Goal: Information Seeking & Learning: Learn about a topic

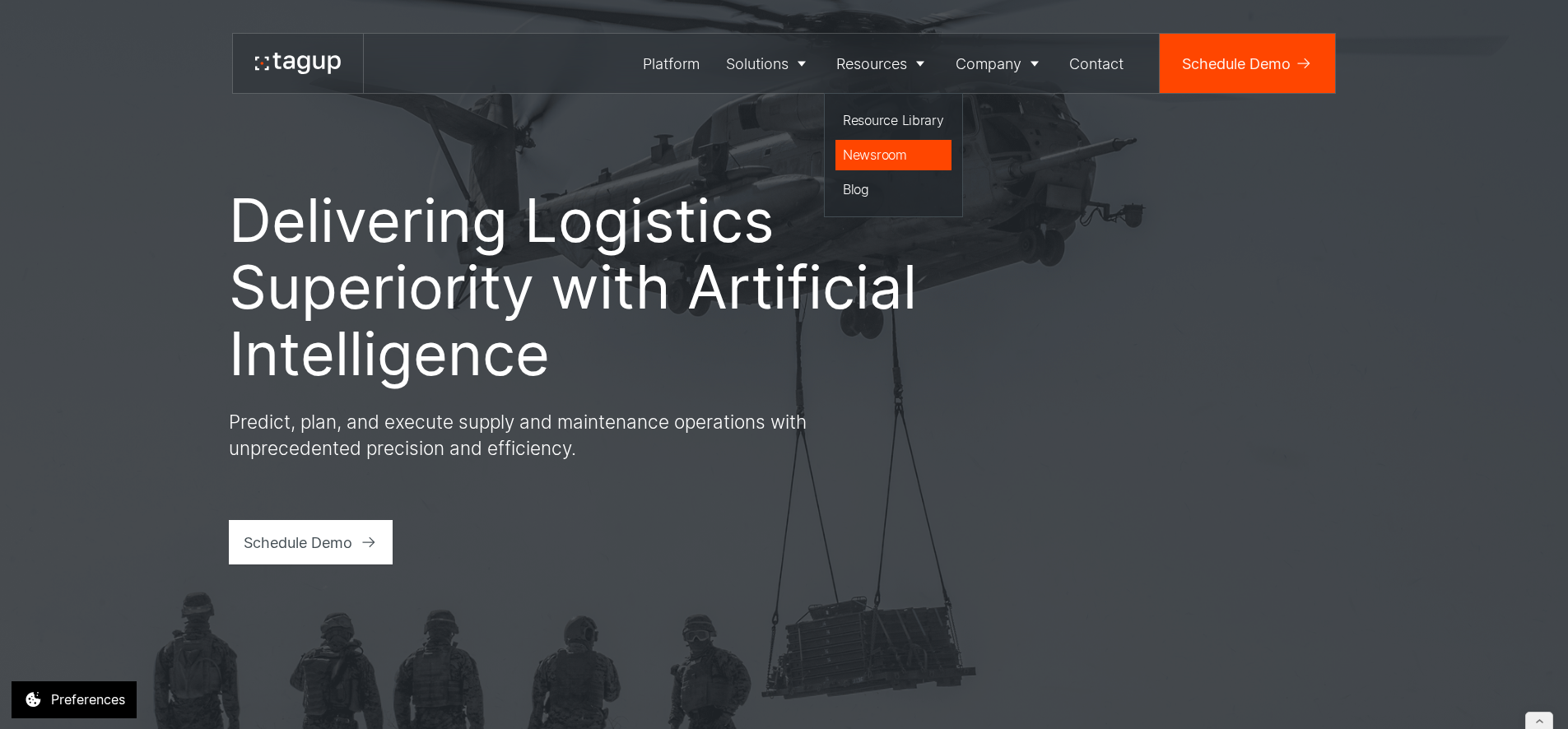
click at [862, 153] on div "Newsroom" at bounding box center [894, 155] width 102 height 20
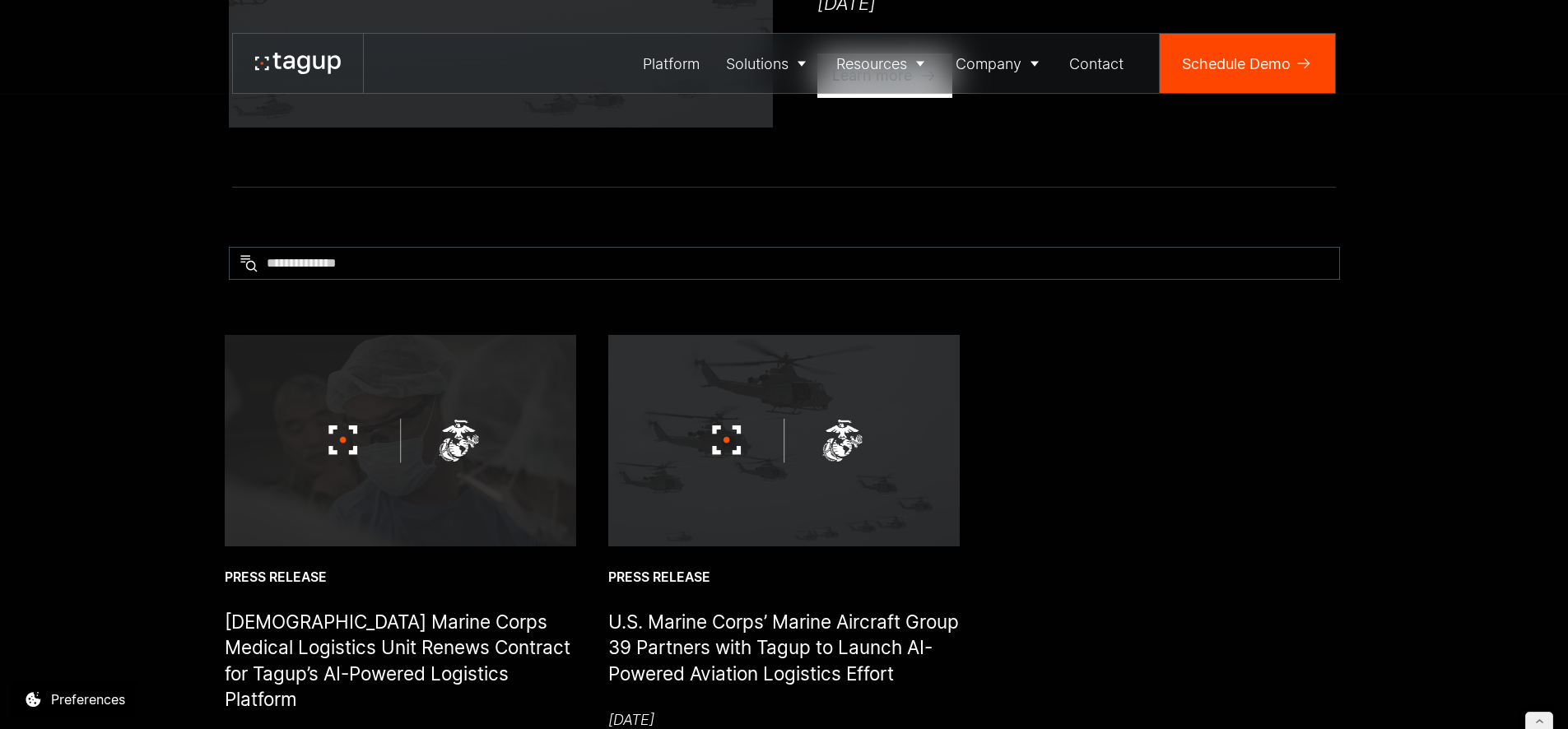
scroll to position [806, 0]
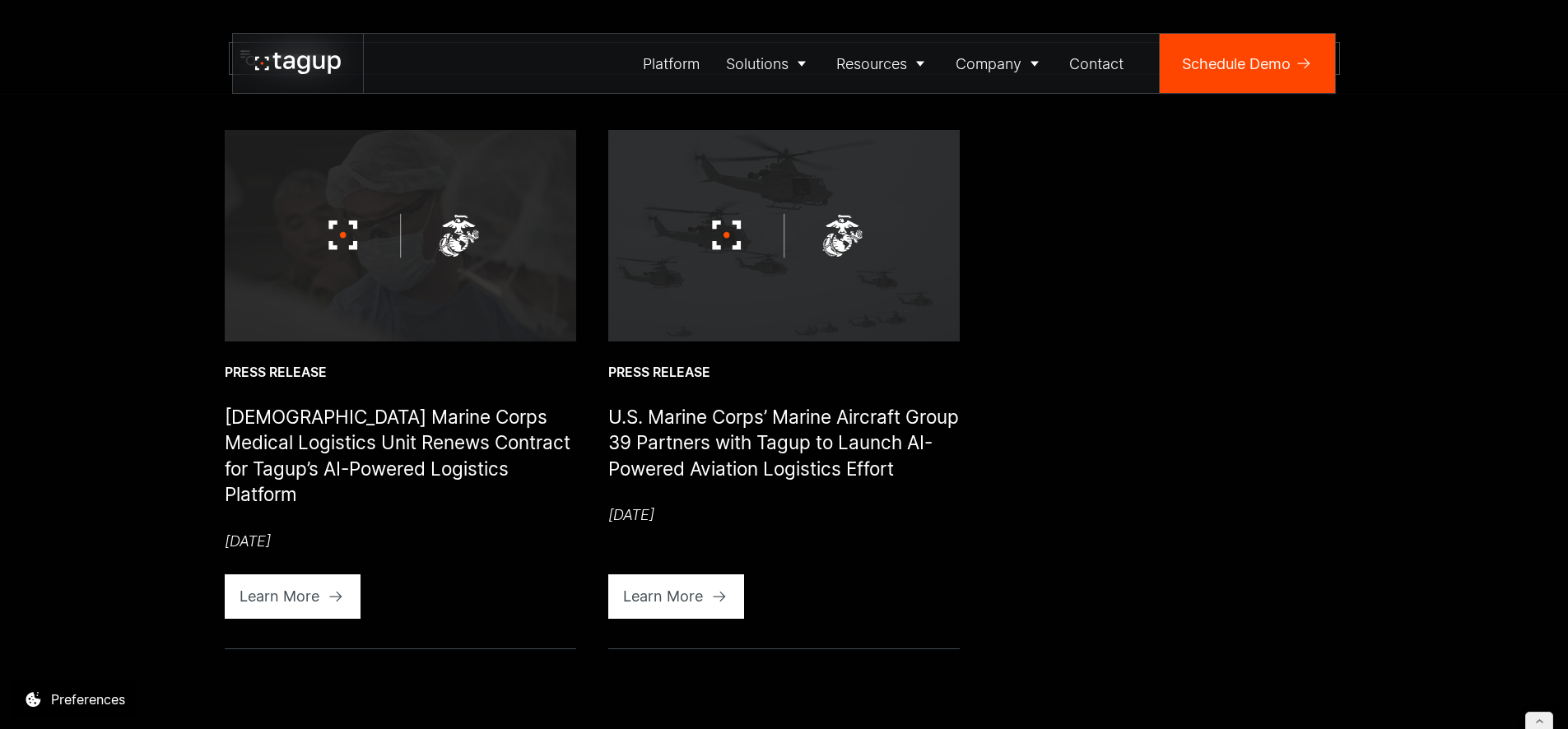
click at [498, 300] on img at bounding box center [400, 235] width 351 height 211
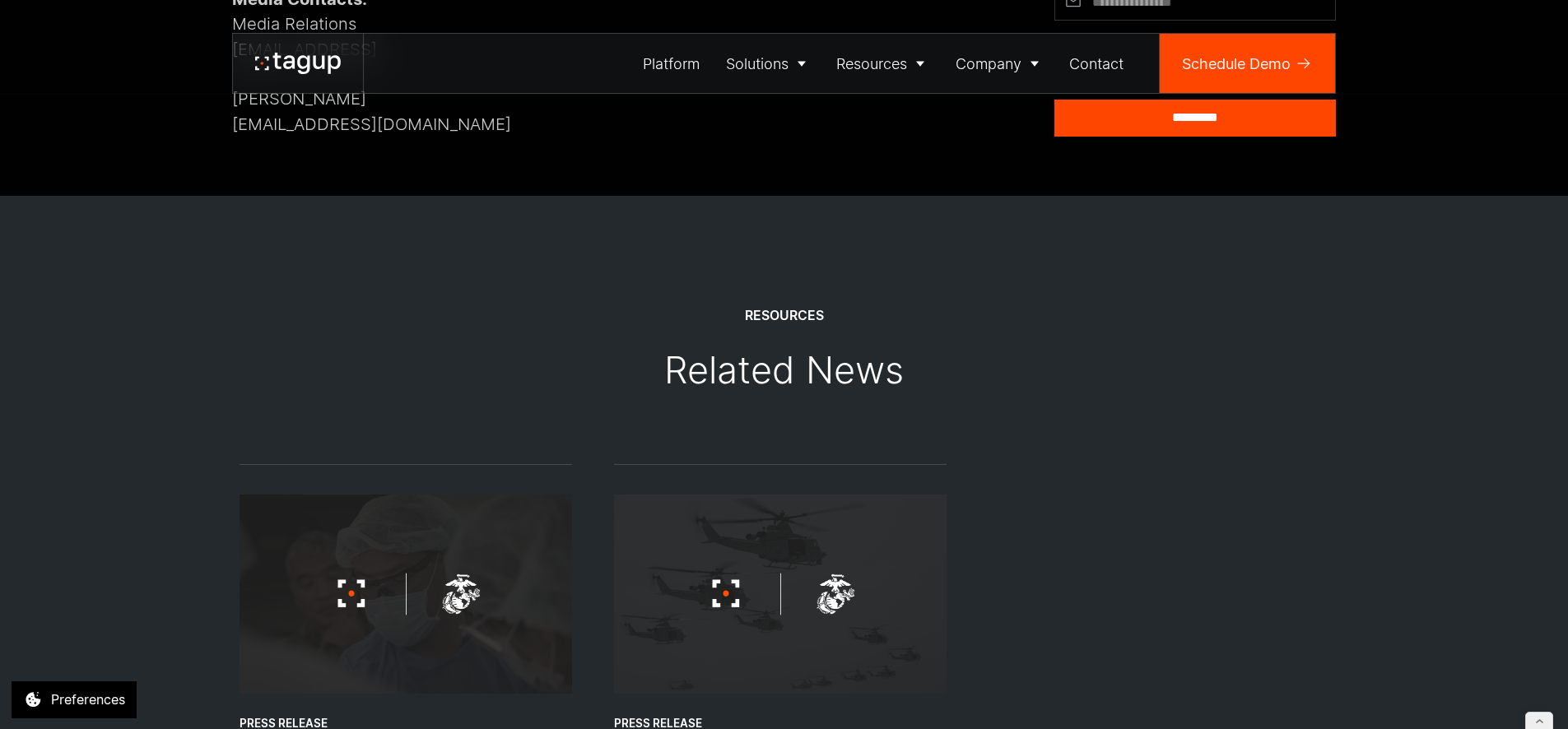
scroll to position [2008, 0]
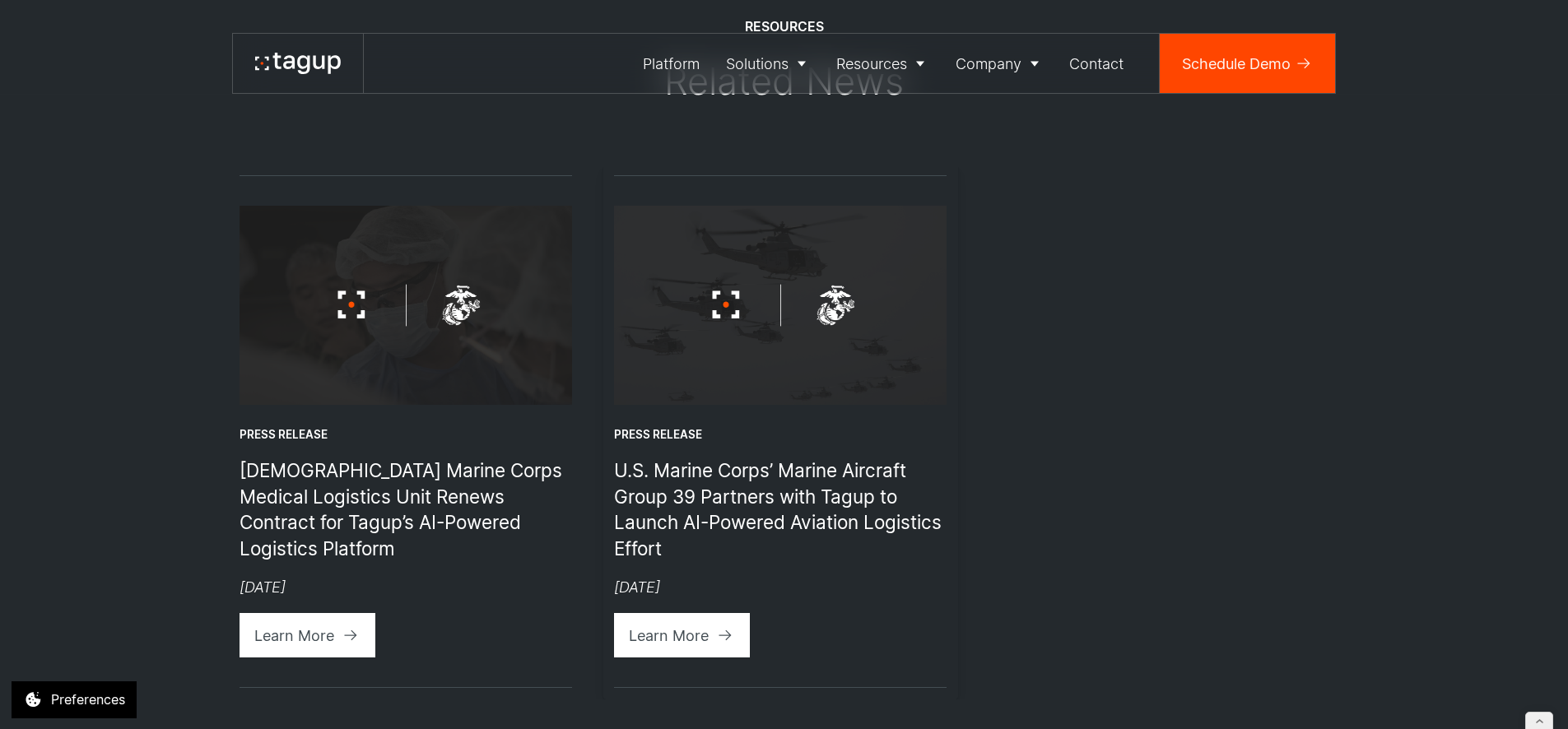
click at [799, 234] on img "2 / 2" at bounding box center [781, 305] width 333 height 199
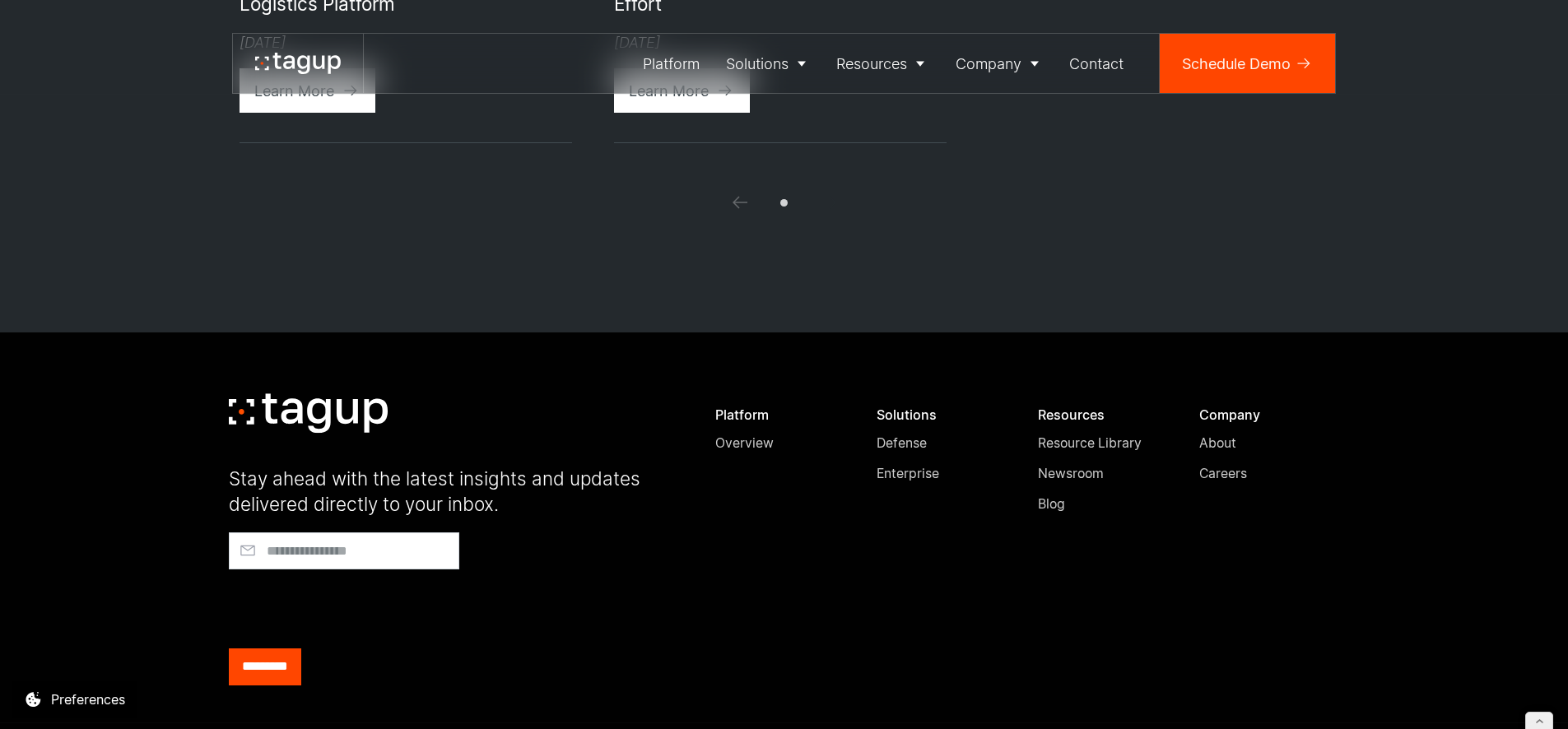
scroll to position [2809, 0]
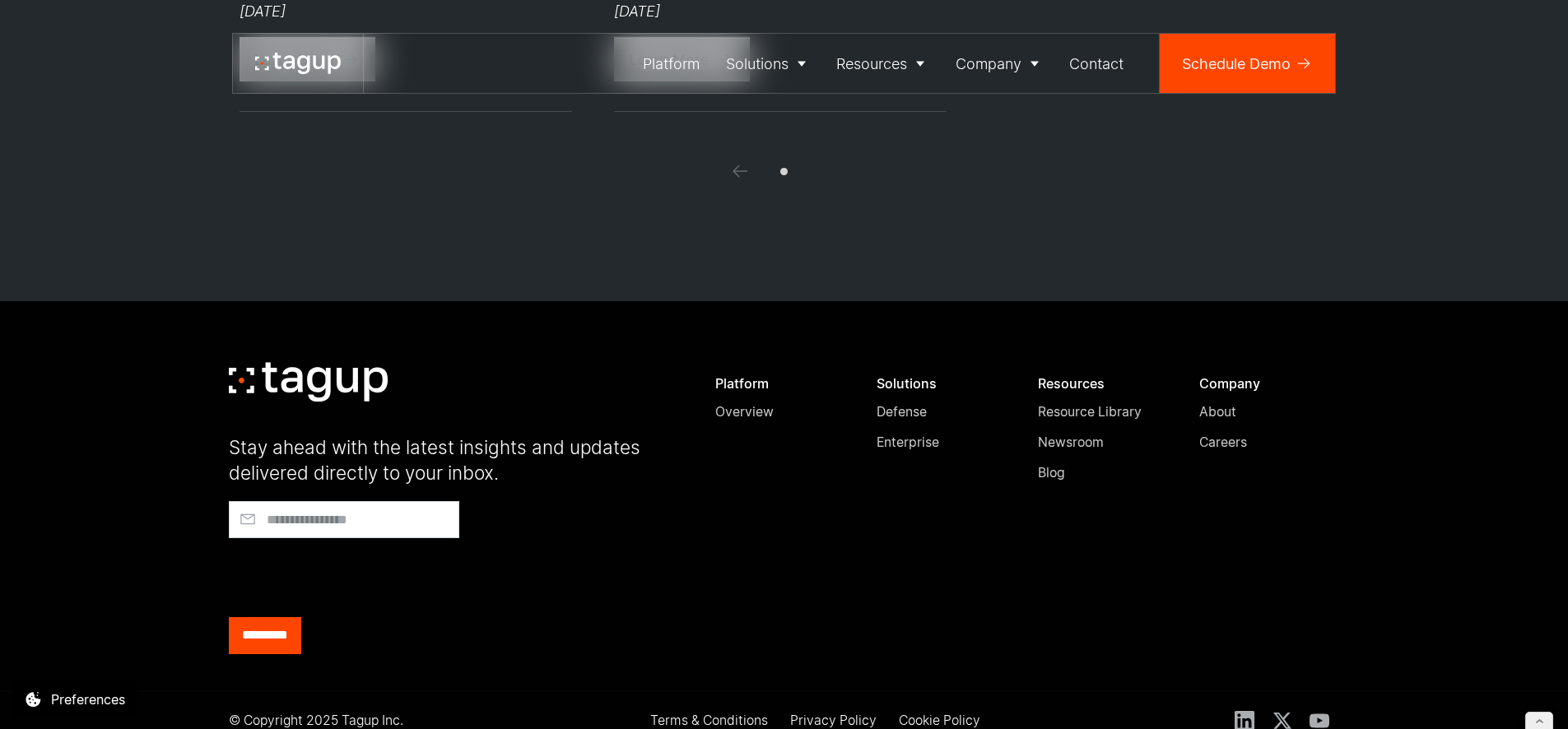
click at [1084, 433] on div "Newsroom" at bounding box center [1100, 443] width 126 height 20
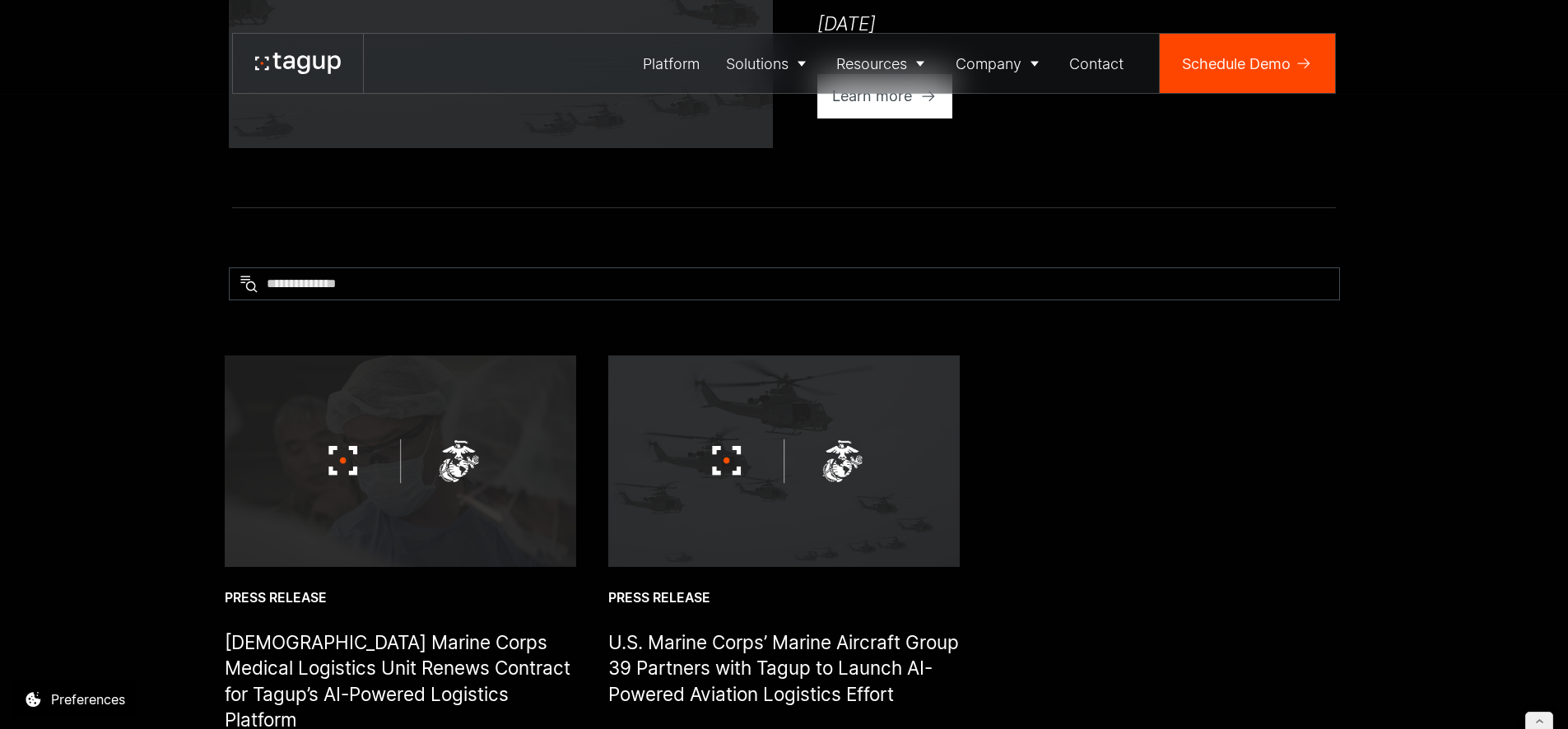
scroll to position [912, 0]
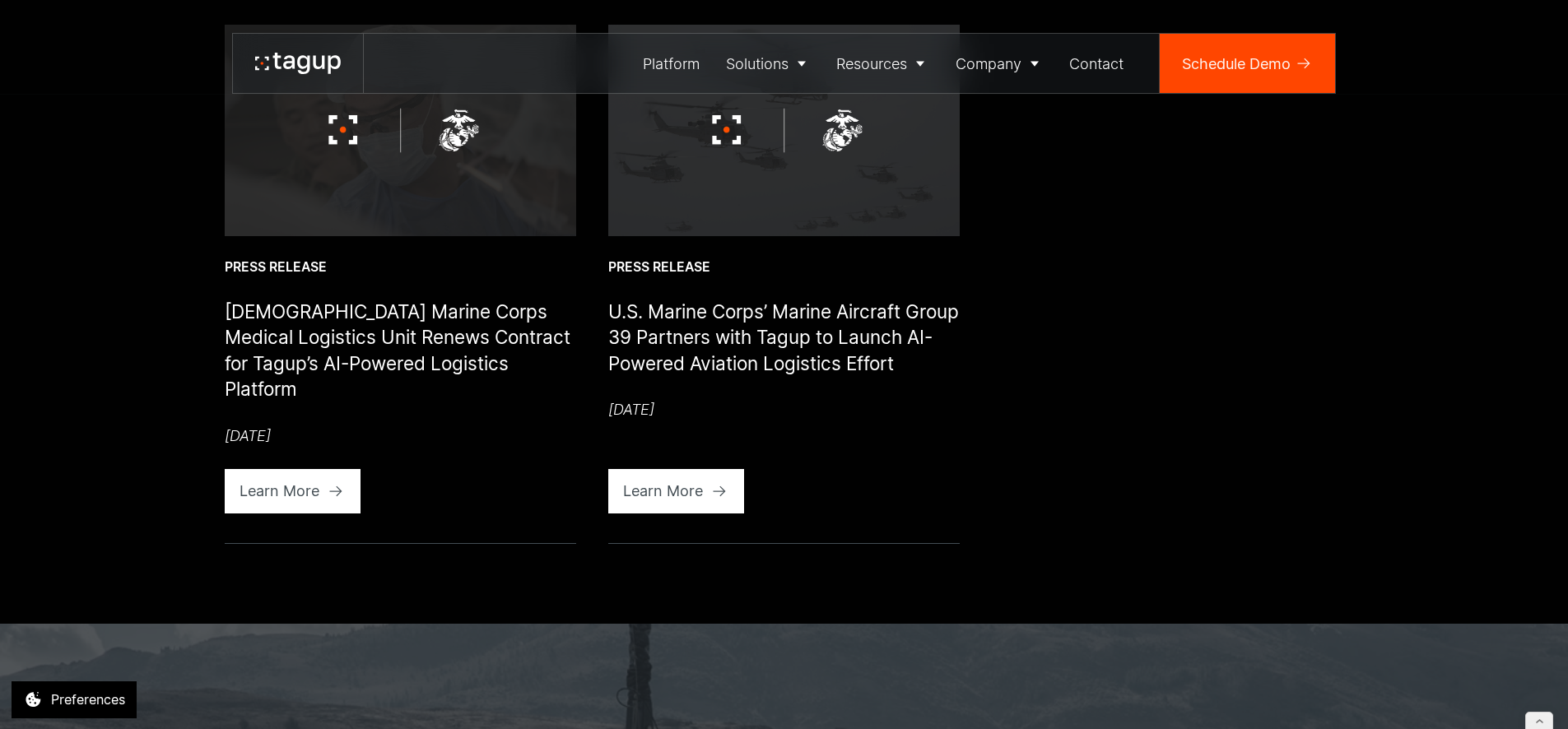
click at [427, 188] on img at bounding box center [400, 130] width 351 height 211
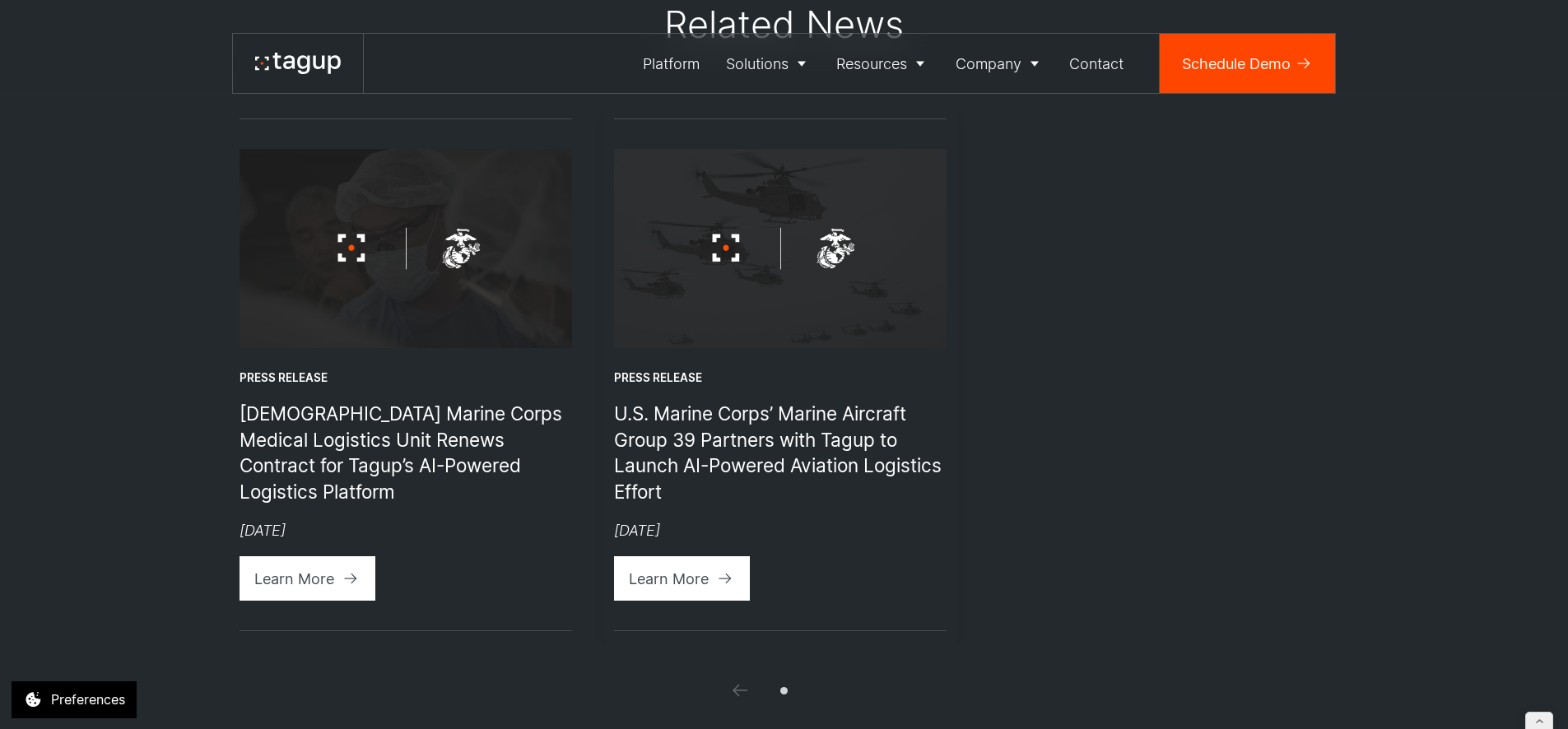
scroll to position [1988, 0]
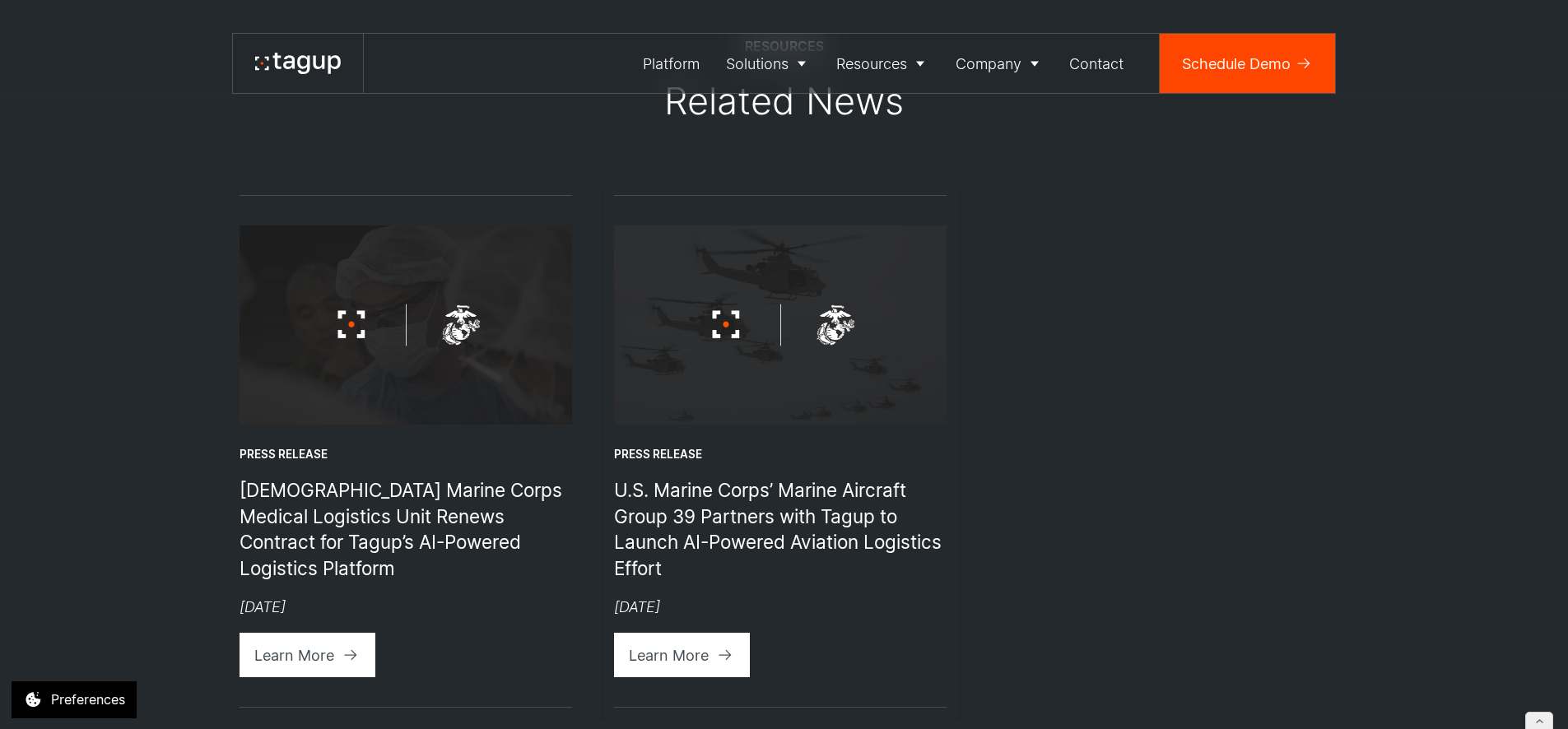
click at [786, 262] on img "2 / 2" at bounding box center [781, 325] width 333 height 199
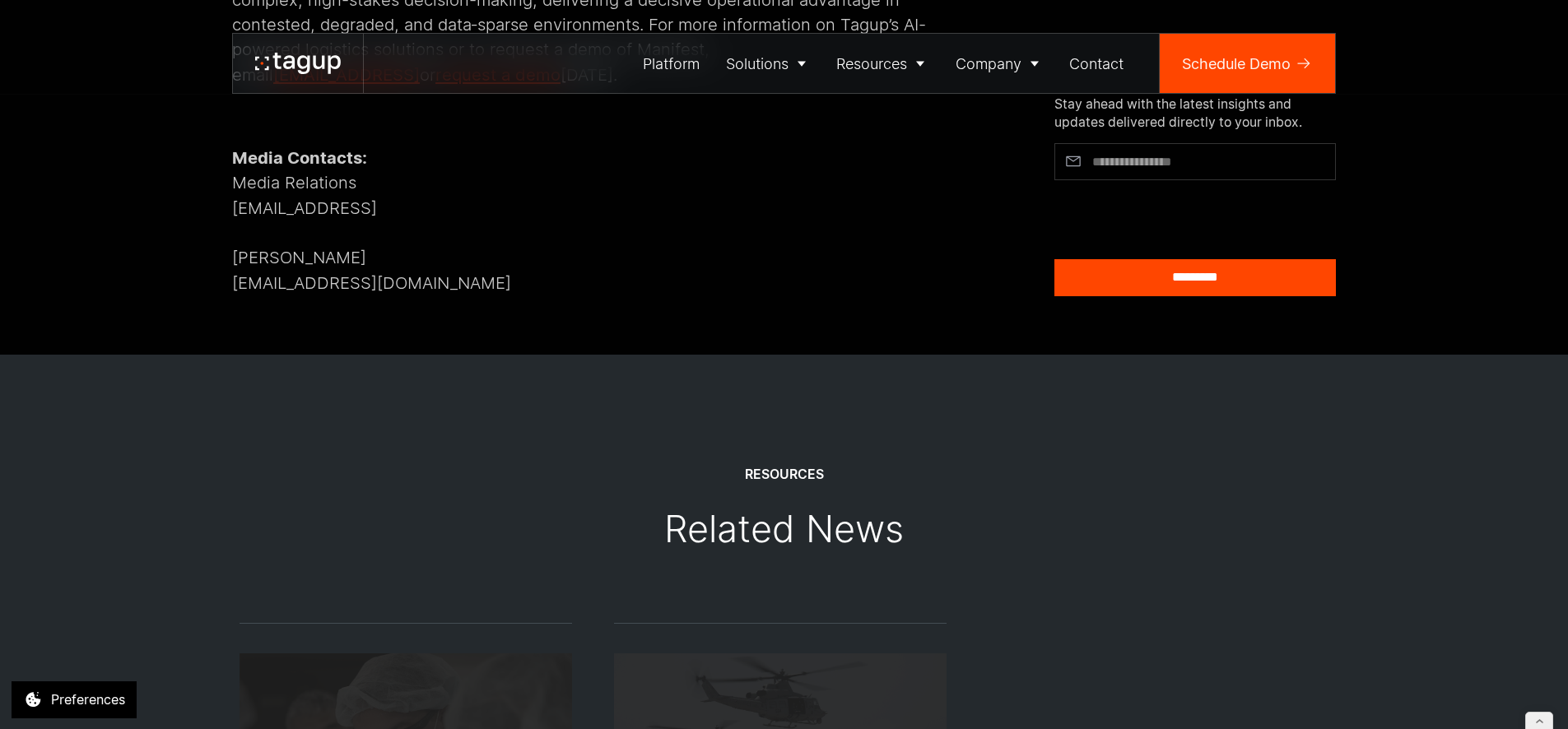
scroll to position [2303, 0]
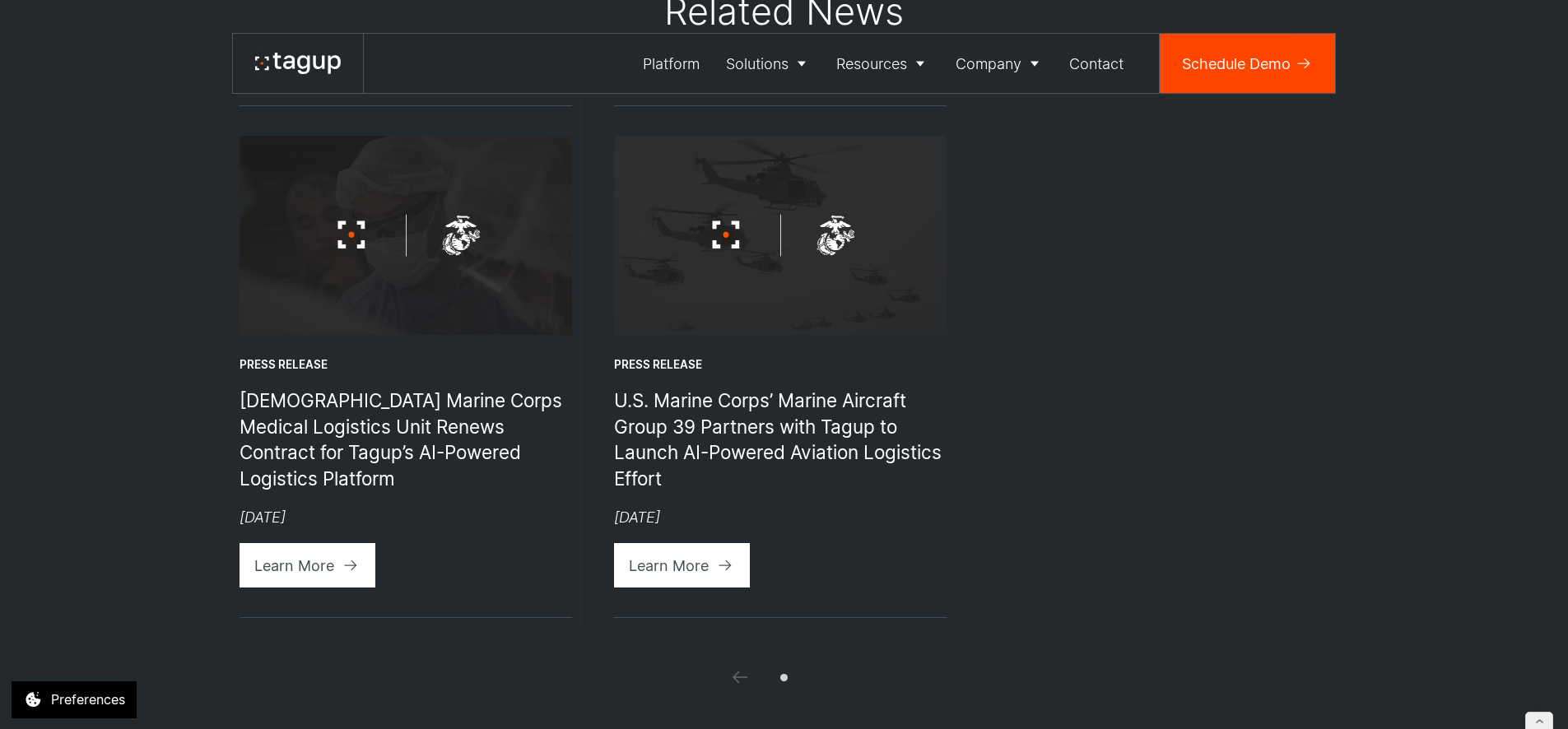
click at [414, 241] on img "1 / 2" at bounding box center [406, 235] width 333 height 199
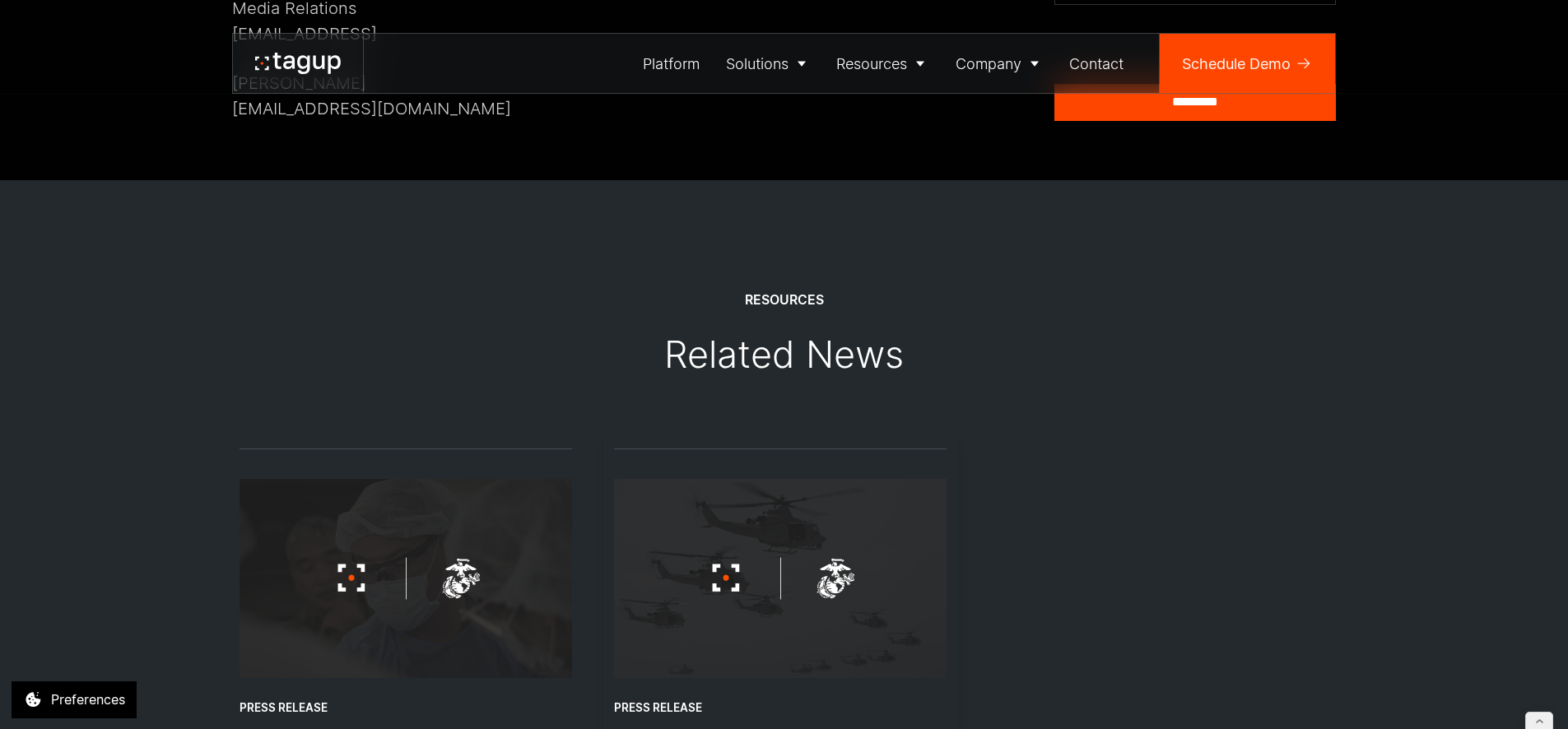
scroll to position [2254, 0]
